Goal: Obtain resource: Obtain resource

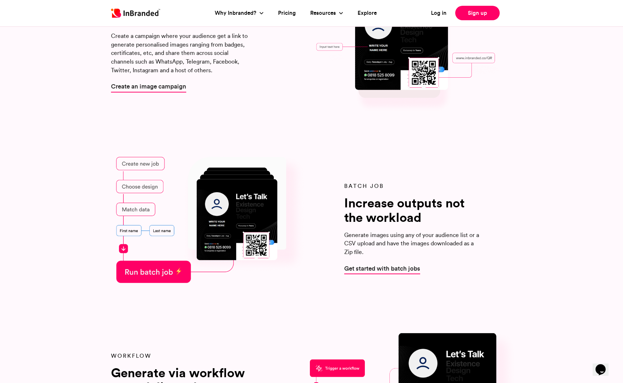
scroll to position [875, 0]
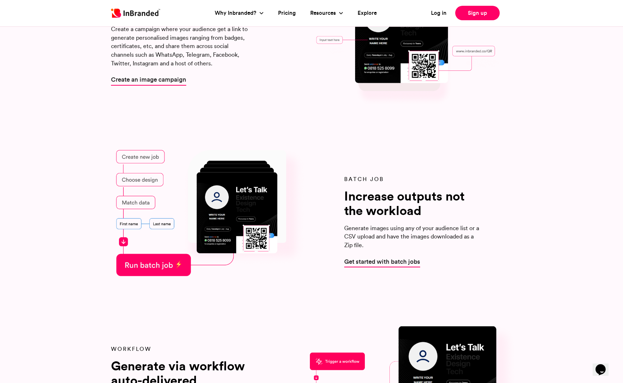
drag, startPoint x: 249, startPoint y: 231, endPoint x: 333, endPoint y: 292, distance: 104.0
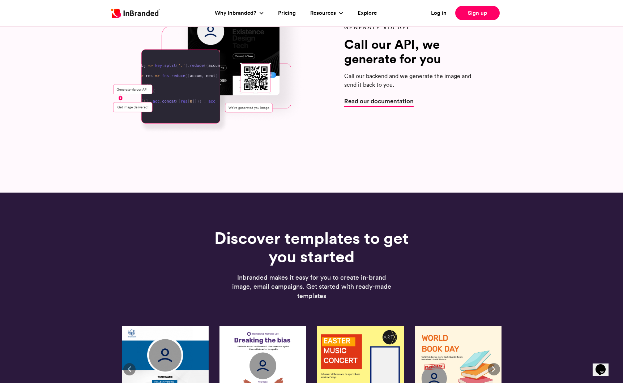
scroll to position [1369, 0]
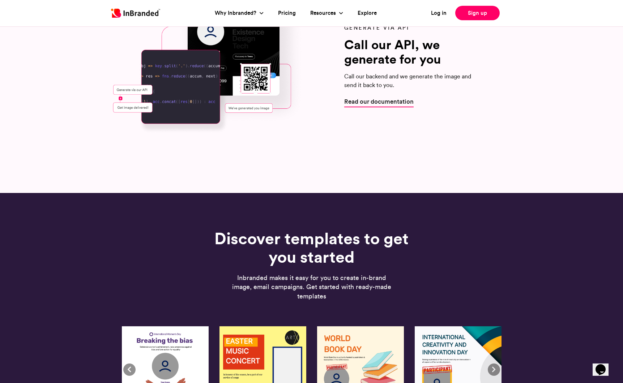
drag, startPoint x: 363, startPoint y: 260, endPoint x: 220, endPoint y: 234, distance: 145.7
click at [220, 235] on h1 "Discover templates to get you started" at bounding box center [311, 248] width 224 height 38
click at [284, 232] on h1 "Discover templates to get you started" at bounding box center [311, 248] width 224 height 38
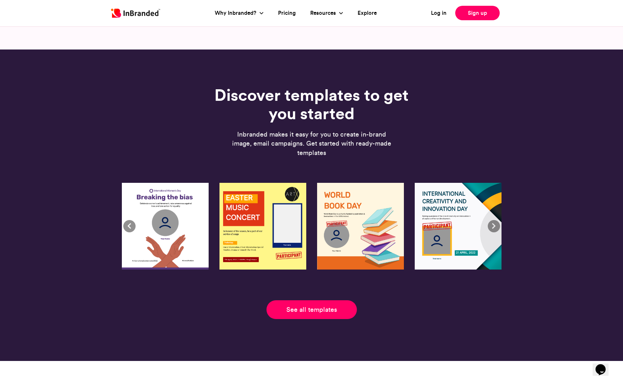
scroll to position [1517, 0]
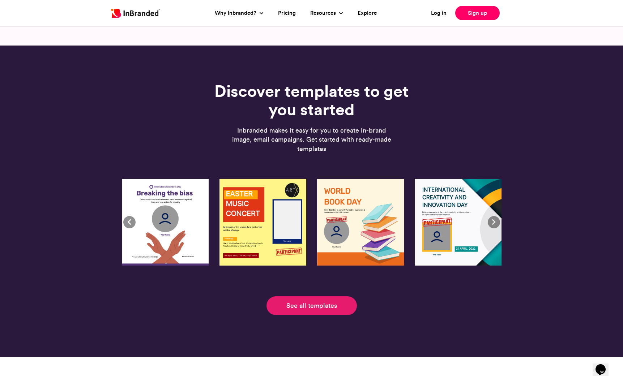
click at [328, 307] on link "See all templates" at bounding box center [311, 305] width 90 height 19
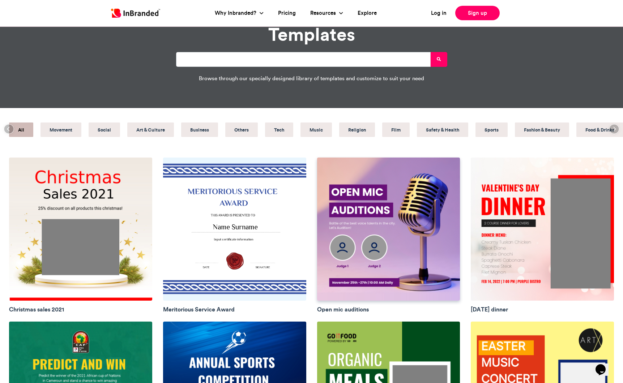
scroll to position [31, 0]
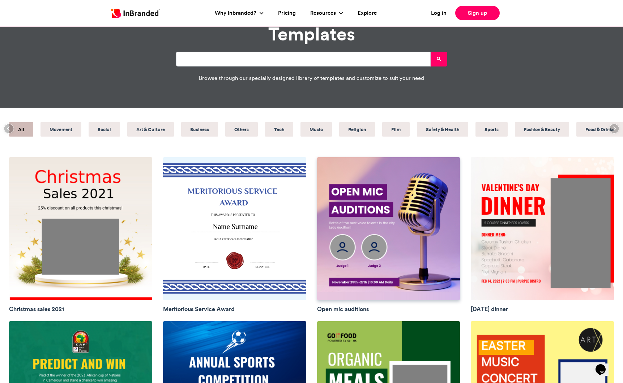
click at [350, 249] on img at bounding box center [388, 228] width 143 height 143
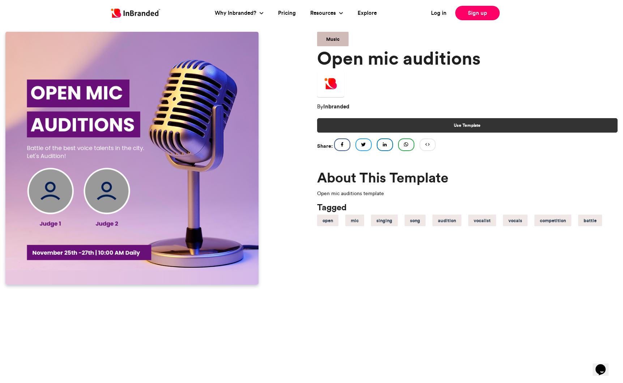
click at [377, 122] on link "Use Template" at bounding box center [467, 125] width 301 height 14
